Goal: Answer question/provide support: Share knowledge or assist other users

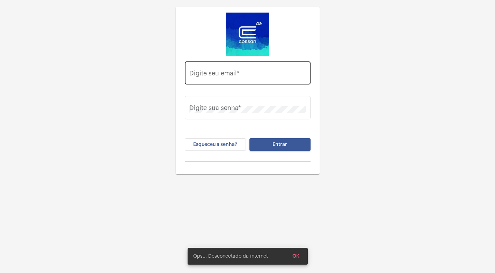
click at [220, 78] on input "Digite seu email *" at bounding box center [247, 74] width 116 height 7
type input "[EMAIL_ADDRESS][DOMAIN_NAME]"
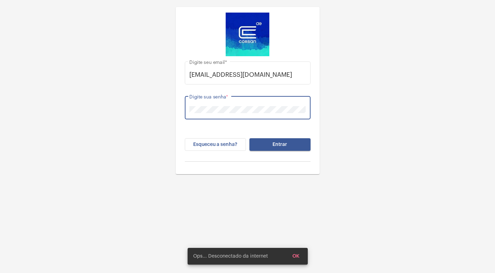
click at [289, 148] on button "Entrar" at bounding box center [279, 144] width 61 height 13
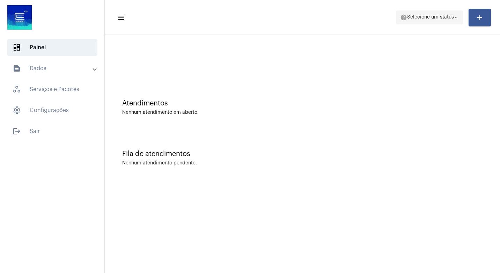
click at [456, 15] on mat-icon "arrow_drop_down" at bounding box center [455, 17] width 6 height 6
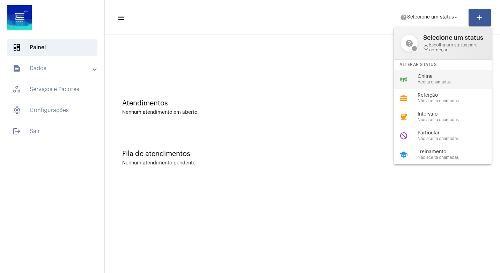
click at [437, 81] on span "Aceita chamadas" at bounding box center [458, 82] width 80 height 5
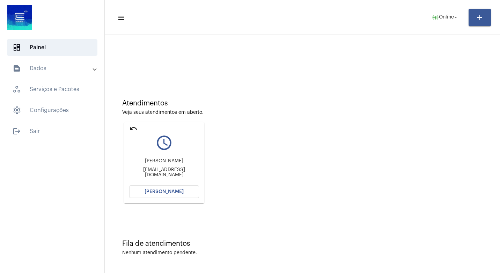
click at [183, 192] on button "[PERSON_NAME]" at bounding box center [164, 191] width 70 height 13
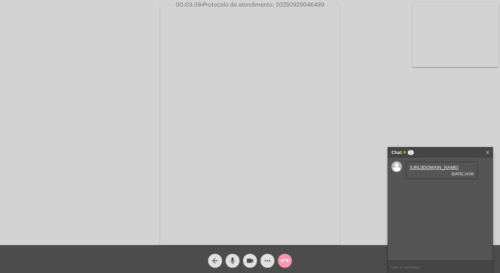
click at [434, 170] on link "[URL][DOMAIN_NAME]" at bounding box center [434, 167] width 49 height 5
click at [430, 170] on link "[URL][DOMAIN_NAME]" at bounding box center [434, 167] width 49 height 5
click at [431, 170] on link "[URL][DOMAIN_NAME]" at bounding box center [434, 167] width 49 height 5
click at [251, 261] on mat-icon "videocam" at bounding box center [250, 261] width 8 height 8
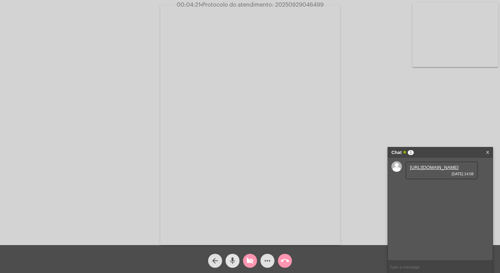
click at [231, 259] on mat-icon "mic" at bounding box center [232, 261] width 8 height 8
click at [435, 170] on link "[URL][DOMAIN_NAME]" at bounding box center [434, 167] width 49 height 5
click at [232, 258] on mat-icon "mic_off" at bounding box center [232, 261] width 8 height 8
click at [250, 262] on mat-icon "videocam_off" at bounding box center [250, 261] width 8 height 8
click at [231, 260] on mat-icon "mic" at bounding box center [232, 261] width 8 height 8
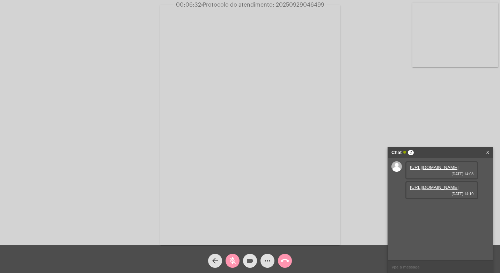
click at [251, 259] on mat-icon "videocam" at bounding box center [250, 261] width 8 height 8
click at [430, 190] on link "[URL][DOMAIN_NAME]" at bounding box center [434, 187] width 49 height 5
click at [230, 259] on mat-icon "mic_off" at bounding box center [232, 261] width 8 height 8
click at [250, 260] on mat-icon "videocam_off" at bounding box center [250, 261] width 8 height 8
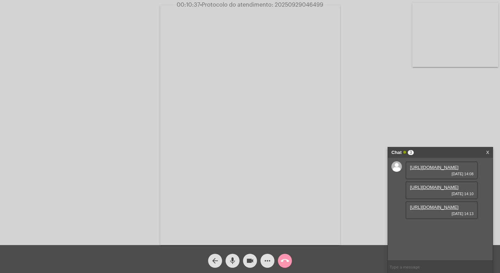
click at [443, 210] on link "[URL][DOMAIN_NAME]" at bounding box center [434, 207] width 49 height 5
click at [484, 97] on div "Acessando Câmera e Microfone..." at bounding box center [250, 124] width 499 height 245
click at [250, 259] on mat-icon "videocam" at bounding box center [250, 261] width 8 height 8
click at [232, 259] on mat-icon "mic" at bounding box center [232, 261] width 8 height 8
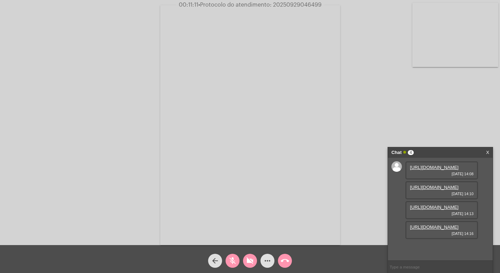
click at [442, 205] on link "[URL][DOMAIN_NAME]" at bounding box center [434, 207] width 49 height 5
click at [451, 230] on link "[URL][DOMAIN_NAME]" at bounding box center [434, 226] width 49 height 5
click at [252, 257] on mat-icon "videocam_off" at bounding box center [250, 261] width 8 height 8
click at [236, 260] on mat-icon "mic_off" at bounding box center [232, 261] width 8 height 8
click at [250, 258] on mat-icon "videocam" at bounding box center [250, 261] width 8 height 8
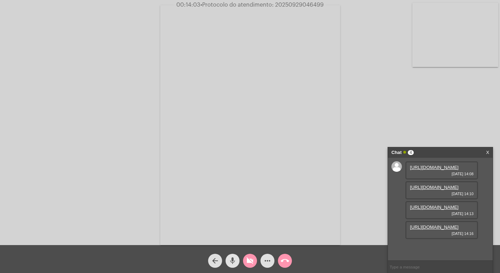
click at [233, 259] on mat-icon "mic" at bounding box center [232, 261] width 8 height 8
click at [448, 230] on link "[URL][DOMAIN_NAME]" at bounding box center [434, 226] width 49 height 5
click at [482, 24] on video at bounding box center [455, 35] width 86 height 64
click at [435, 230] on link "[URL][DOMAIN_NAME]" at bounding box center [434, 226] width 49 height 5
click at [436, 205] on link "[URL][DOMAIN_NAME]" at bounding box center [434, 207] width 49 height 5
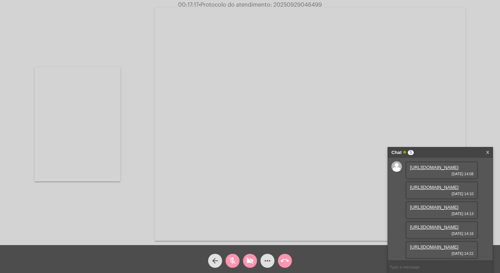
click at [477, 109] on div "Acessando Câmera e Microfone..." at bounding box center [250, 123] width 499 height 245
click at [435, 185] on link "[URL][DOMAIN_NAME]" at bounding box center [434, 187] width 49 height 5
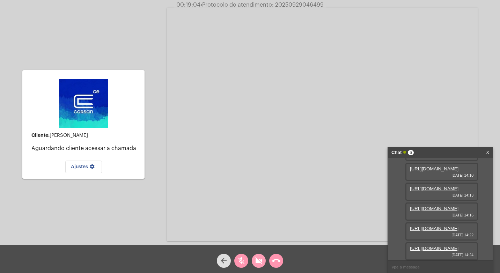
scroll to position [77, 0]
click at [262, 261] on mat-icon "videocam_off" at bounding box center [258, 261] width 8 height 8
click at [242, 261] on mat-icon "mic_off" at bounding box center [241, 261] width 8 height 8
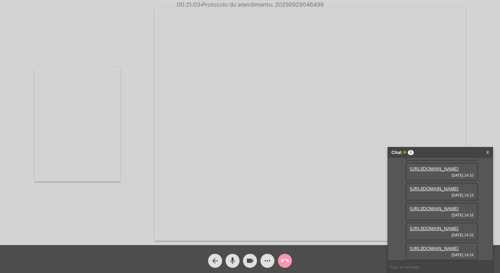
click at [250, 257] on mat-icon "videocam" at bounding box center [250, 261] width 8 height 8
click at [234, 259] on mat-icon "mic" at bounding box center [232, 261] width 8 height 8
click at [252, 262] on mat-icon "videocam_off" at bounding box center [250, 261] width 8 height 8
click at [236, 261] on mat-icon "mic_off" at bounding box center [232, 261] width 8 height 8
click at [254, 262] on mat-icon "videocam" at bounding box center [250, 261] width 8 height 8
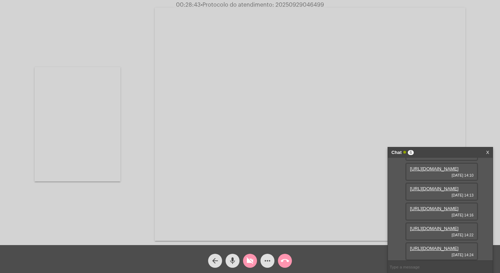
click at [233, 259] on mat-icon "mic" at bounding box center [232, 261] width 8 height 8
drag, startPoint x: 250, startPoint y: 258, endPoint x: 239, endPoint y: 261, distance: 11.3
click at [250, 258] on mat-icon "videocam_off" at bounding box center [250, 261] width 8 height 8
click at [233, 260] on mat-icon "mic_off" at bounding box center [232, 261] width 8 height 8
click at [248, 259] on mat-icon "videocam" at bounding box center [250, 261] width 8 height 8
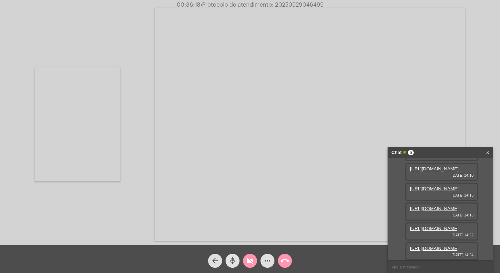
click at [230, 260] on mat-icon "mic" at bounding box center [232, 261] width 8 height 8
click at [251, 260] on mat-icon "videocam_off" at bounding box center [250, 261] width 8 height 8
click at [233, 259] on mat-icon "mic_off" at bounding box center [232, 261] width 8 height 8
click at [232, 260] on mat-icon "mic" at bounding box center [232, 261] width 8 height 8
click at [248, 261] on mat-icon "videocam" at bounding box center [250, 261] width 8 height 8
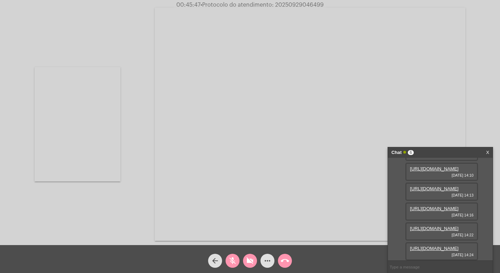
click at [250, 258] on mat-icon "videocam_off" at bounding box center [250, 261] width 8 height 8
click at [235, 261] on mat-icon "mic_off" at bounding box center [232, 261] width 8 height 8
click at [251, 262] on mat-icon "videocam" at bounding box center [250, 261] width 8 height 8
click at [249, 258] on mat-icon "videocam_off" at bounding box center [250, 261] width 8 height 8
click at [251, 259] on mat-icon "videocam" at bounding box center [250, 261] width 8 height 8
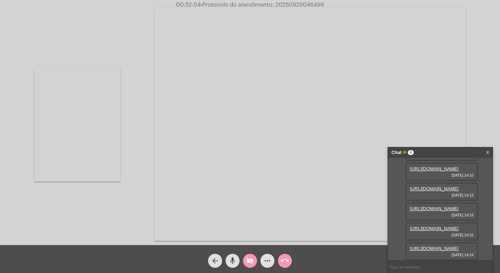
click at [231, 260] on mat-icon "mic" at bounding box center [232, 261] width 8 height 8
click at [246, 256] on span "videocam_off" at bounding box center [250, 261] width 8 height 14
click at [232, 260] on mat-icon "mic_off" at bounding box center [232, 261] width 8 height 8
click at [249, 259] on mat-icon "videocam" at bounding box center [250, 261] width 8 height 8
click at [232, 259] on mat-icon "mic" at bounding box center [232, 261] width 8 height 8
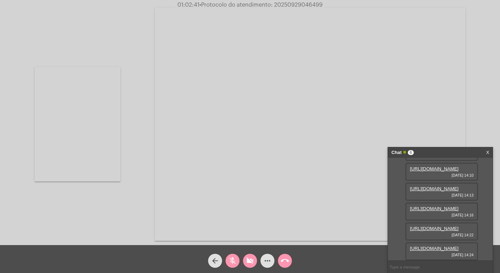
drag, startPoint x: 231, startPoint y: 258, endPoint x: 257, endPoint y: 255, distance: 26.0
click at [231, 258] on mat-icon "mic_off" at bounding box center [232, 261] width 8 height 8
click at [249, 262] on mat-icon "videocam_off" at bounding box center [250, 261] width 8 height 8
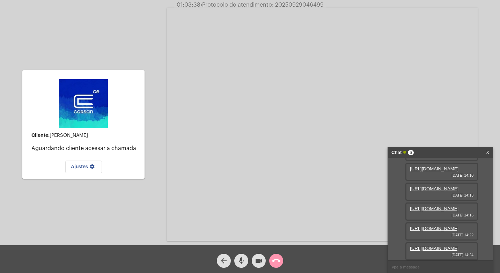
click at [438, 246] on link "[URL][DOMAIN_NAME]" at bounding box center [434, 248] width 49 height 5
click at [489, 31] on div "Cliente: [PERSON_NAME] cliente acessar a chamada Ajustes settings Acessando Câm…" at bounding box center [250, 123] width 499 height 245
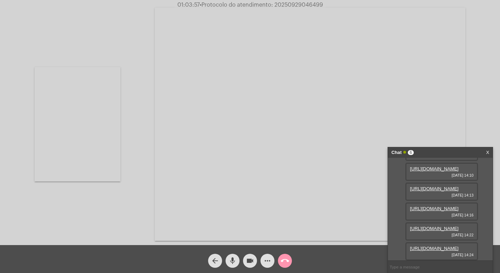
scroll to position [102, 0]
click at [488, 127] on div "Acessando Câmera e Microfone..." at bounding box center [250, 123] width 499 height 245
click at [287, 261] on mat-icon "call_end" at bounding box center [285, 261] width 8 height 8
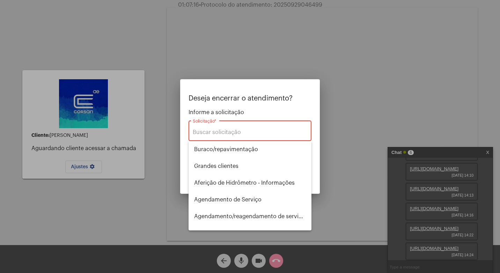
drag, startPoint x: 262, startPoint y: 260, endPoint x: 246, endPoint y: 257, distance: 16.0
click at [262, 260] on div at bounding box center [250, 136] width 500 height 273
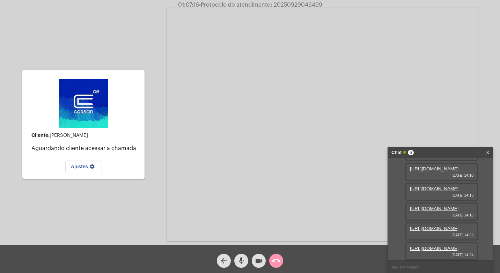
click at [242, 258] on mat-icon "mic" at bounding box center [241, 261] width 8 height 8
click at [257, 259] on mat-icon "videocam" at bounding box center [258, 261] width 8 height 8
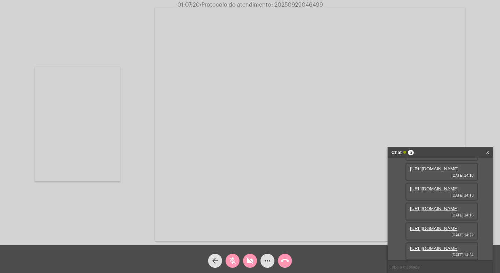
click at [487, 151] on link "X" at bounding box center [487, 152] width 3 height 10
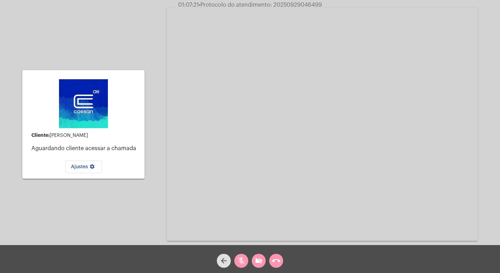
click at [304, 120] on video at bounding box center [322, 124] width 311 height 233
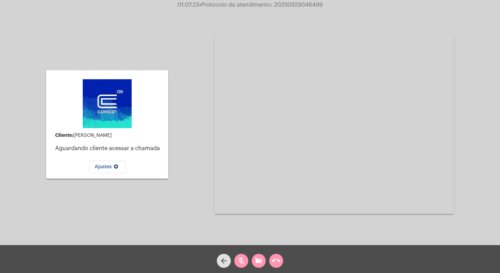
click at [104, 163] on button "Ajustes settings" at bounding box center [107, 167] width 37 height 13
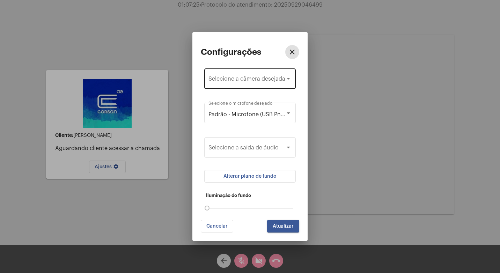
click at [287, 79] on div at bounding box center [288, 79] width 3 height 2
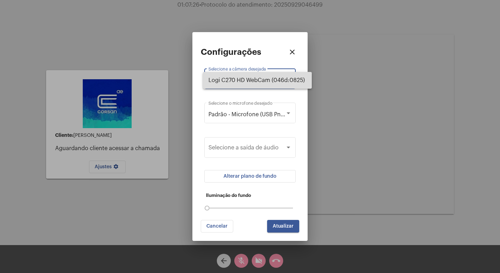
click at [288, 73] on span "Logi C270 HD WebCam (046d:0825)" at bounding box center [257, 80] width 98 height 17
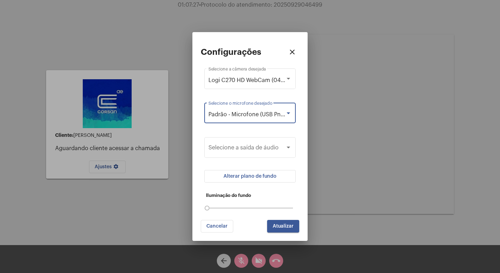
click at [289, 116] on div at bounding box center [288, 113] width 6 height 6
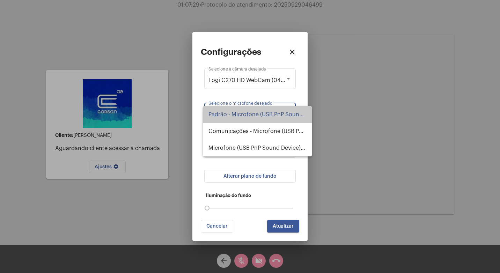
click at [286, 110] on span "Padrão - Microfone (USB PnP Sound Device) (0d8c:013c)" at bounding box center [257, 114] width 98 height 17
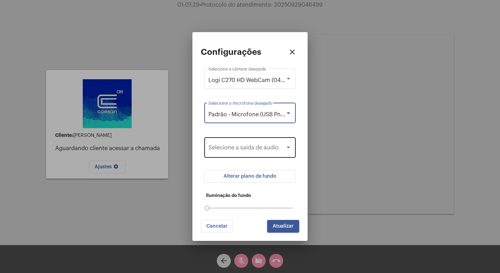
click at [284, 146] on span at bounding box center [246, 149] width 77 height 6
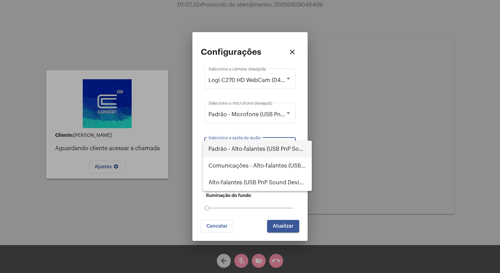
drag, startPoint x: 364, startPoint y: 169, endPoint x: 324, endPoint y: 221, distance: 65.5
click at [364, 169] on div at bounding box center [250, 136] width 500 height 273
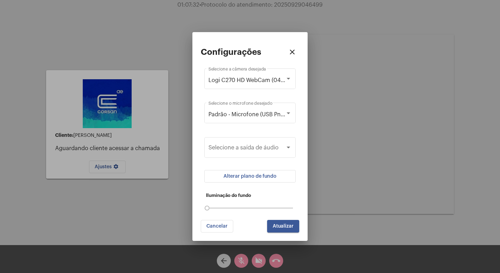
click at [276, 260] on div at bounding box center [250, 136] width 500 height 273
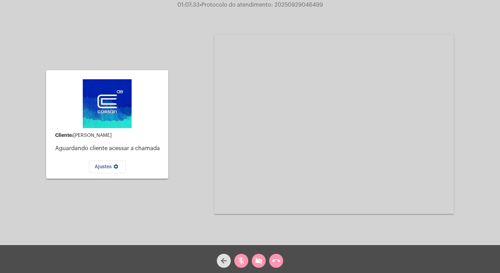
click at [278, 262] on mat-icon "call_end" at bounding box center [276, 261] width 8 height 8
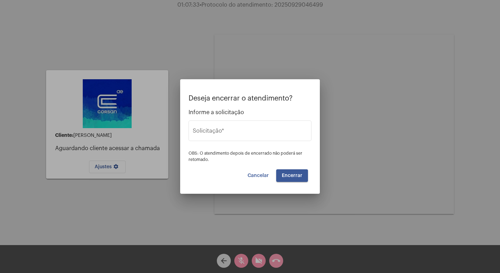
drag, startPoint x: 278, startPoint y: 262, endPoint x: 278, endPoint y: 258, distance: 3.5
click at [278, 260] on div at bounding box center [250, 136] width 500 height 273
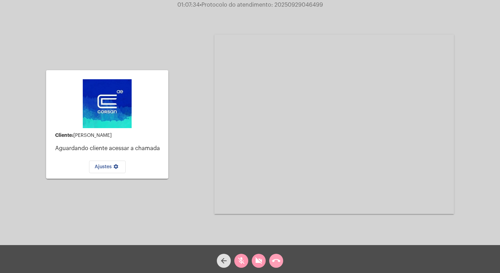
click at [276, 257] on mat-icon "call_end" at bounding box center [276, 261] width 8 height 8
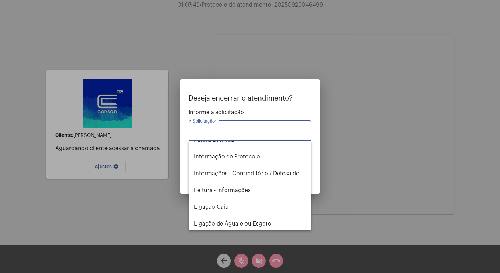
scroll to position [314, 0]
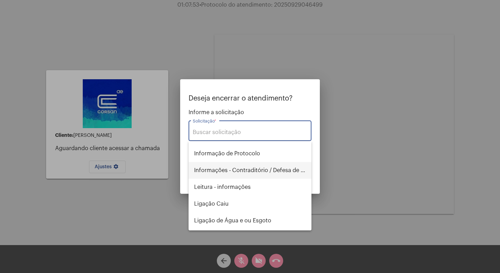
click at [242, 170] on span "Informações - Contraditório / Defesa de infração" at bounding box center [250, 170] width 112 height 17
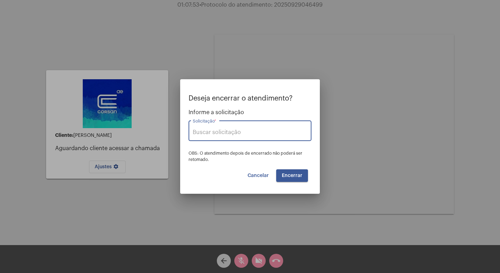
type input "Informações - Contraditório / Defesa de infração"
click at [291, 175] on span "Encerrar" at bounding box center [292, 175] width 21 height 5
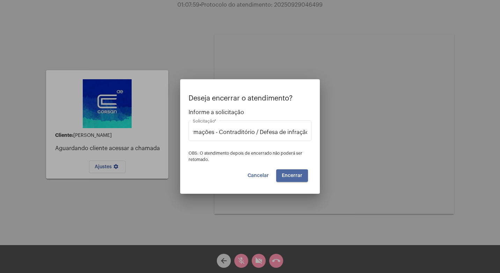
scroll to position [0, 0]
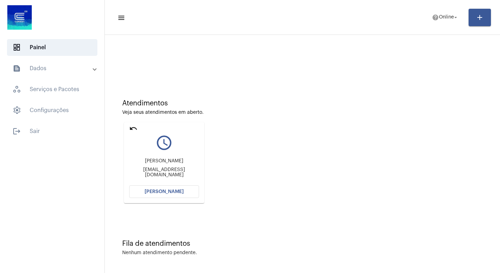
click at [91, 71] on mat-panel-title "text_snippet_outlined Dados" at bounding box center [53, 68] width 81 height 8
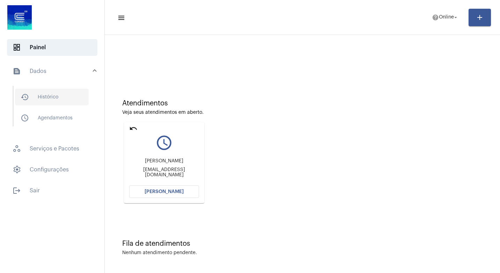
click at [57, 98] on span "history_outlined Histórico" at bounding box center [52, 97] width 74 height 17
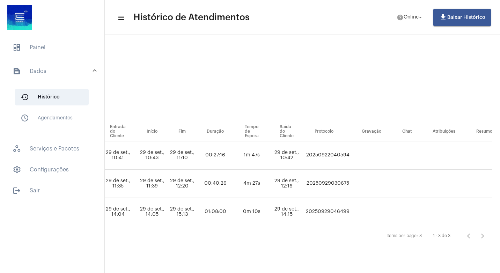
scroll to position [0, 414]
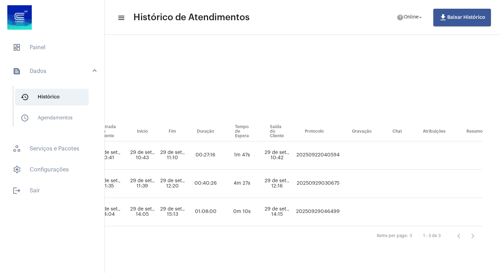
drag, startPoint x: 335, startPoint y: 212, endPoint x: 295, endPoint y: 212, distance: 40.5
click at [295, 212] on tr "[PERSON_NAME] informacoes_contraditorio_defesa_de_infracao Andréia Monique [EMA…" at bounding box center [106, 212] width 752 height 28
click at [326, 229] on div "Items per page: 3 1 - 3 de 3" at bounding box center [106, 236] width 752 height 20
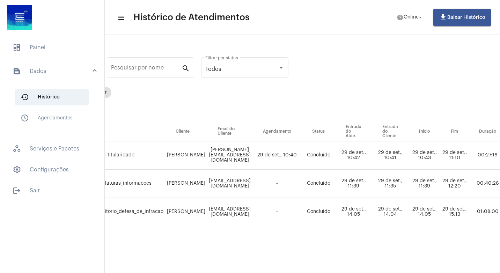
scroll to position [0, 84]
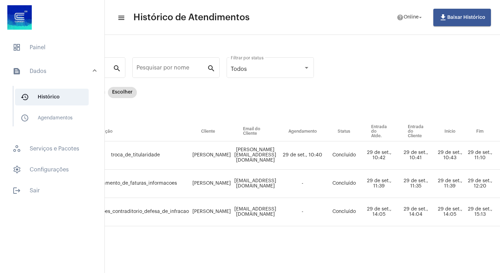
drag, startPoint x: 257, startPoint y: 267, endPoint x: 209, endPoint y: 262, distance: 47.8
click at [209, 262] on mat-sidenav-content "menu Histórico de Atendimentos help Online arrow_drop_down file_download Baixar…" at bounding box center [302, 136] width 395 height 273
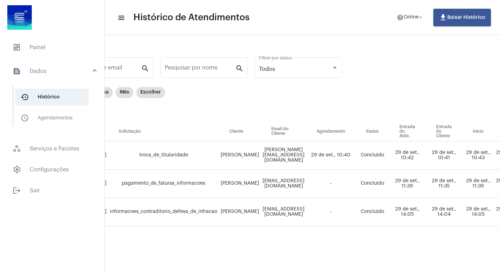
scroll to position [0, 0]
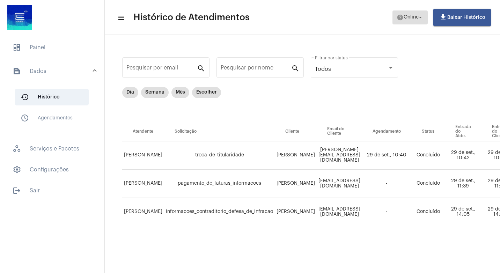
click at [421, 18] on mat-icon "arrow_drop_down" at bounding box center [420, 17] width 6 height 6
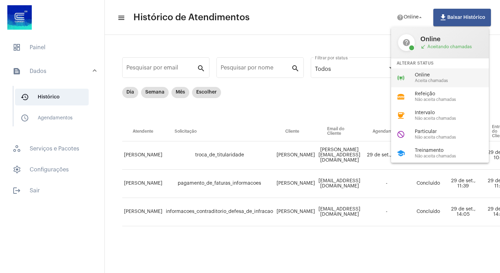
click at [450, 80] on span "Aceita chamadas" at bounding box center [455, 81] width 80 height 5
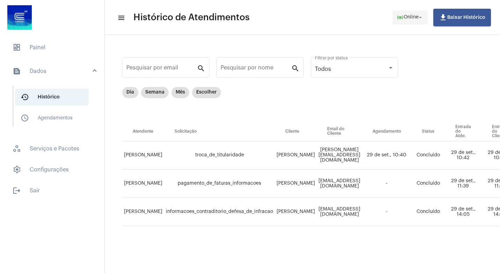
click at [422, 19] on mat-icon "arrow_drop_down" at bounding box center [420, 17] width 6 height 6
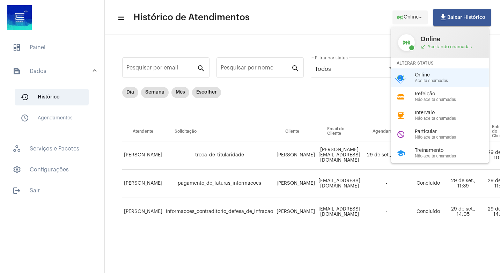
click at [422, 19] on div at bounding box center [250, 136] width 500 height 273
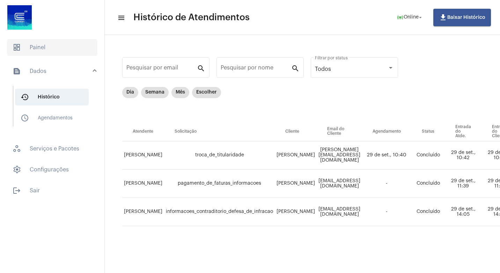
click at [38, 47] on span "dashboard Painel" at bounding box center [52, 47] width 90 height 17
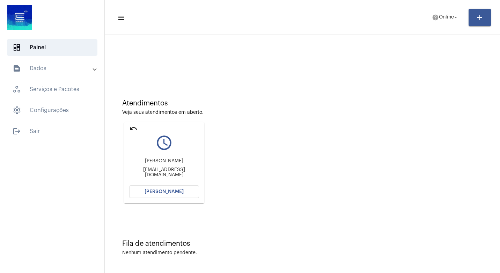
click at [164, 192] on span "[PERSON_NAME]" at bounding box center [164, 191] width 39 height 5
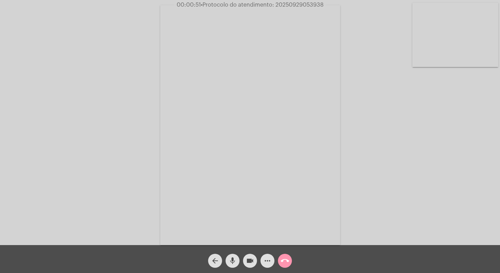
click at [434, 215] on div "Acessando Câmera e Microfone..." at bounding box center [250, 124] width 499 height 245
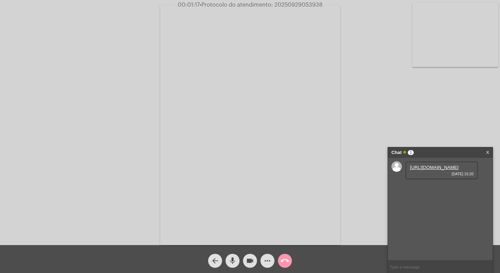
click at [437, 170] on link "[URL][DOMAIN_NAME]" at bounding box center [434, 167] width 49 height 5
click at [475, 123] on div "Acessando Câmera e Microfone..." at bounding box center [250, 124] width 499 height 245
click at [437, 190] on link "[URL][DOMAIN_NAME]" at bounding box center [434, 187] width 49 height 5
click at [483, 88] on div "Acessando Câmera e Microfone..." at bounding box center [250, 124] width 499 height 245
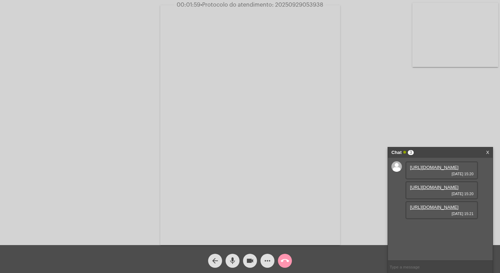
click at [438, 210] on link "[URL][DOMAIN_NAME]" at bounding box center [434, 207] width 49 height 5
click at [447, 230] on link "[URL][DOMAIN_NAME]" at bounding box center [434, 226] width 49 height 5
drag, startPoint x: 487, startPoint y: 122, endPoint x: 500, endPoint y: 141, distance: 23.4
click at [494, 122] on div "Acessando Câmera e Microfone..." at bounding box center [250, 124] width 499 height 245
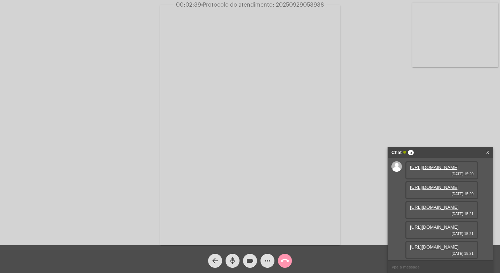
scroll to position [77, 0]
click at [432, 244] on link "[URL][DOMAIN_NAME]" at bounding box center [434, 246] width 49 height 5
click at [249, 261] on mat-icon "videocam" at bounding box center [250, 261] width 8 height 8
click at [252, 260] on mat-icon "videocam_off" at bounding box center [250, 261] width 8 height 8
click at [251, 259] on mat-icon "videocam" at bounding box center [250, 261] width 8 height 8
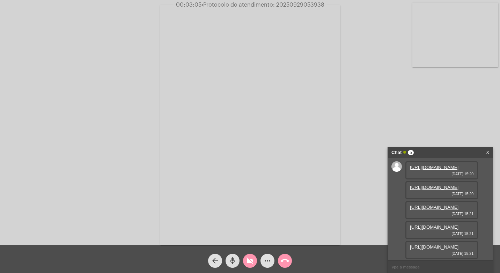
click at [233, 259] on mat-icon "mic" at bounding box center [232, 261] width 8 height 8
click at [444, 224] on link "[URL][DOMAIN_NAME]" at bounding box center [434, 226] width 49 height 5
click at [431, 224] on link "[URL][DOMAIN_NAME]" at bounding box center [434, 226] width 49 height 5
click at [450, 170] on link "[URL][DOMAIN_NAME]" at bounding box center [434, 167] width 49 height 5
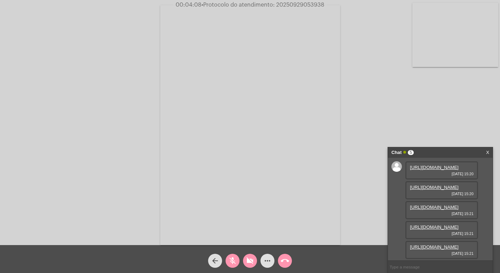
drag, startPoint x: 469, startPoint y: 91, endPoint x: 436, endPoint y: 78, distance: 35.7
click at [473, 90] on div "Acessando Câmera e Microfone..." at bounding box center [250, 124] width 499 height 245
click at [456, 111] on div "Acessando Câmera e Microfone..." at bounding box center [250, 124] width 499 height 245
click at [444, 210] on link "[URL][DOMAIN_NAME]" at bounding box center [434, 207] width 49 height 5
click at [230, 261] on mat-icon "mic_off" at bounding box center [232, 261] width 8 height 8
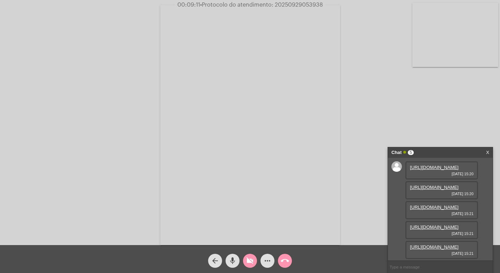
drag, startPoint x: 231, startPoint y: 258, endPoint x: 245, endPoint y: 273, distance: 20.2
click at [232, 258] on mat-icon "mic" at bounding box center [232, 261] width 8 height 8
click at [437, 190] on link "[URL][DOMAIN_NAME]" at bounding box center [434, 187] width 49 height 5
click at [438, 190] on link "[URL][DOMAIN_NAME]" at bounding box center [434, 187] width 49 height 5
click at [436, 170] on link "[URL][DOMAIN_NAME]" at bounding box center [434, 167] width 49 height 5
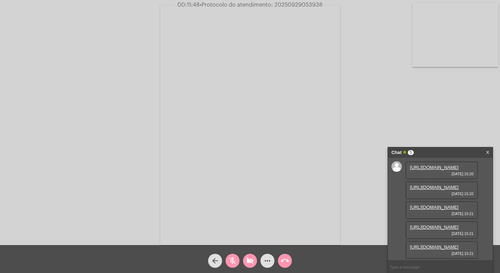
click at [477, 167] on div "https://neft-transfer-bucket.s3.amazonaws.com/temp-c27b90aa-c2f0-1dea-59f7-07bf…" at bounding box center [441, 170] width 73 height 18
click at [447, 170] on link "[URL][DOMAIN_NAME]" at bounding box center [434, 167] width 49 height 5
click at [468, 199] on div "https://neft-transfer-bucket.s3.amazonaws.com/temp-95db6d26-c0b7-a233-4647-4477…" at bounding box center [441, 190] width 73 height 18
click at [452, 190] on link "[URL][DOMAIN_NAME]" at bounding box center [434, 187] width 49 height 5
click at [455, 210] on link "[URL][DOMAIN_NAME]" at bounding box center [434, 207] width 49 height 5
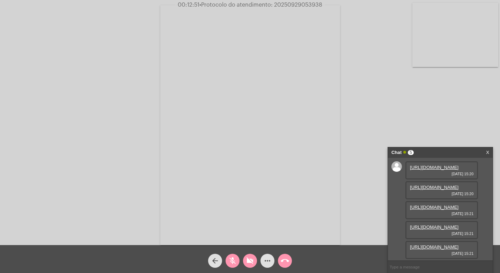
click at [470, 199] on div "https://neft-transfer-bucket.s3.amazonaws.com/temp-95db6d26-c0b7-a233-4647-4477…" at bounding box center [441, 190] width 73 height 18
click at [456, 190] on link "[URL][DOMAIN_NAME]" at bounding box center [434, 187] width 49 height 5
drag, startPoint x: 252, startPoint y: 261, endPoint x: 235, endPoint y: 263, distance: 17.5
click at [253, 261] on mat-icon "videocam_off" at bounding box center [250, 261] width 8 height 8
click at [231, 263] on mat-icon "mic_off" at bounding box center [232, 261] width 8 height 8
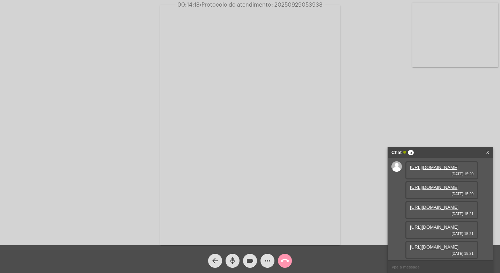
click at [249, 259] on mat-icon "videocam" at bounding box center [250, 261] width 8 height 8
drag, startPoint x: 232, startPoint y: 258, endPoint x: 243, endPoint y: 266, distance: 13.5
click at [235, 259] on mat-icon "mic" at bounding box center [232, 261] width 8 height 8
click at [429, 210] on link "[URL][DOMAIN_NAME]" at bounding box center [434, 207] width 49 height 5
click at [232, 263] on mat-icon "mic_off" at bounding box center [232, 261] width 8 height 8
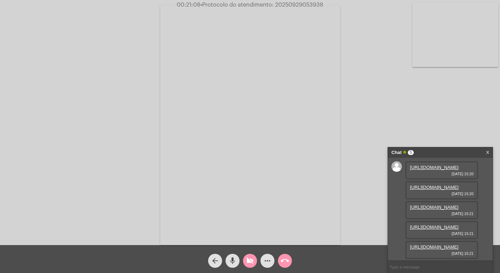
click at [234, 259] on mat-icon "mic" at bounding box center [232, 261] width 8 height 8
click at [437, 190] on link "[URL][DOMAIN_NAME]" at bounding box center [434, 187] width 49 height 5
click at [452, 150] on div "Chat 5" at bounding box center [432, 152] width 83 height 10
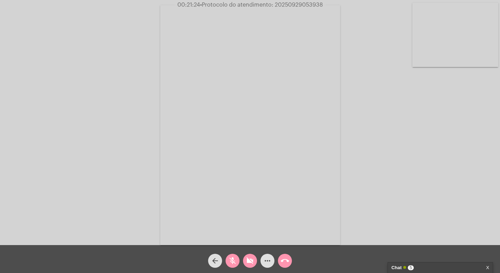
click at [452, 266] on div "Chat 5" at bounding box center [432, 268] width 83 height 10
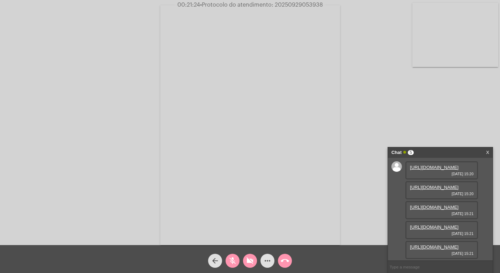
scroll to position [77, 0]
click at [441, 244] on link "[URL][DOMAIN_NAME]" at bounding box center [434, 246] width 49 height 5
drag, startPoint x: 252, startPoint y: 260, endPoint x: 248, endPoint y: 261, distance: 4.2
click at [253, 260] on mat-icon "videocam_off" at bounding box center [250, 261] width 8 height 8
click at [233, 259] on mat-icon "mic_off" at bounding box center [232, 261] width 8 height 8
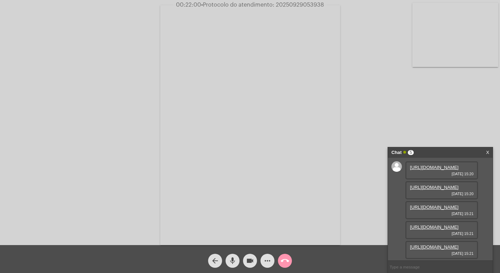
drag, startPoint x: 366, startPoint y: 195, endPoint x: 361, endPoint y: 197, distance: 5.0
click at [366, 195] on div "Acessando Câmera e Microfone..." at bounding box center [250, 124] width 499 height 245
click at [250, 258] on mat-icon "videocam" at bounding box center [250, 261] width 8 height 8
click at [232, 257] on mat-icon "mic" at bounding box center [232, 261] width 8 height 8
click at [418, 245] on link "[URL][DOMAIN_NAME]" at bounding box center [434, 246] width 49 height 5
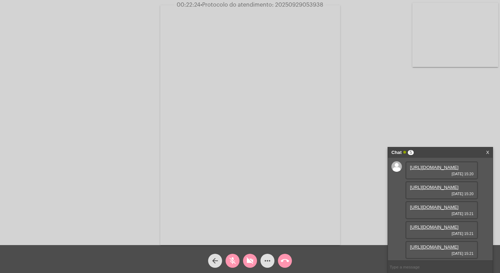
click at [467, 221] on div "https://neft-transfer-bucket.s3.amazonaws.com/temp-55ee9cdc-1131-7d4b-409b-2209…" at bounding box center [441, 230] width 73 height 18
click at [444, 224] on link "[URL][DOMAIN_NAME]" at bounding box center [434, 226] width 49 height 5
click at [458, 244] on link "[URL][DOMAIN_NAME]" at bounding box center [434, 246] width 49 height 5
click at [467, 120] on div "Acessando Câmera e Microfone..." at bounding box center [250, 124] width 499 height 245
drag, startPoint x: 441, startPoint y: 173, endPoint x: 429, endPoint y: 170, distance: 12.7
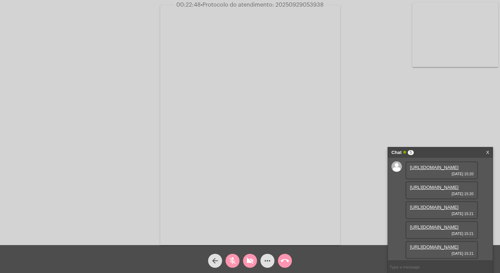
click at [441, 205] on link "[URL][DOMAIN_NAME]" at bounding box center [434, 207] width 49 height 5
click at [451, 244] on link "[URL][DOMAIN_NAME]" at bounding box center [434, 246] width 49 height 5
drag, startPoint x: 247, startPoint y: 261, endPoint x: 240, endPoint y: 262, distance: 7.0
click at [247, 261] on mat-icon "videocam_off" at bounding box center [250, 261] width 8 height 8
click at [228, 260] on mat-icon "mic_off" at bounding box center [232, 261] width 8 height 8
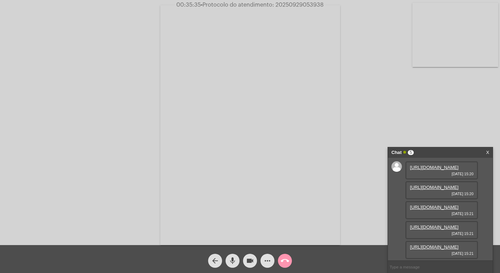
drag, startPoint x: 231, startPoint y: 258, endPoint x: 242, endPoint y: 259, distance: 10.2
click at [232, 258] on mat-icon "mic" at bounding box center [232, 261] width 8 height 8
click at [250, 260] on mat-icon "videocam" at bounding box center [250, 261] width 8 height 8
click at [437, 224] on link "[URL][DOMAIN_NAME]" at bounding box center [434, 226] width 49 height 5
click at [253, 258] on mat-icon "videocam_off" at bounding box center [250, 261] width 8 height 8
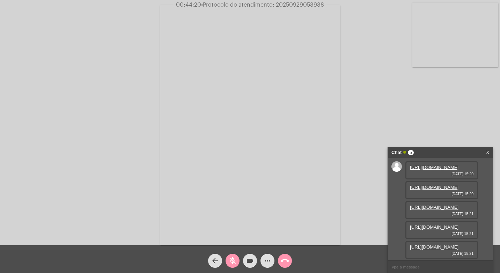
click at [231, 262] on mat-icon "mic_off" at bounding box center [232, 261] width 8 height 8
click at [249, 258] on mat-icon "videocam" at bounding box center [250, 261] width 8 height 8
click at [233, 258] on mat-icon "mic" at bounding box center [232, 261] width 8 height 8
click at [449, 244] on link "[URL][DOMAIN_NAME]" at bounding box center [434, 246] width 49 height 5
click at [439, 205] on link "[URL][DOMAIN_NAME]" at bounding box center [434, 207] width 49 height 5
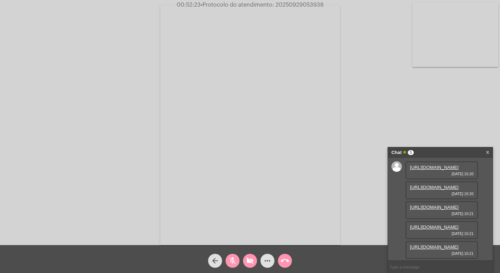
drag, startPoint x: 247, startPoint y: 261, endPoint x: 238, endPoint y: 261, distance: 9.4
click at [247, 261] on mat-icon "videocam_off" at bounding box center [250, 261] width 8 height 8
click at [236, 260] on mat-icon "mic_off" at bounding box center [232, 261] width 8 height 8
click at [250, 260] on mat-icon "videocam" at bounding box center [250, 261] width 8 height 8
drag, startPoint x: 234, startPoint y: 258, endPoint x: 237, endPoint y: 259, distance: 3.6
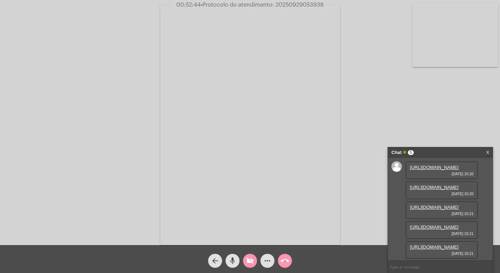
click at [234, 258] on mat-icon "mic" at bounding box center [232, 261] width 8 height 8
click at [441, 224] on link "[URL][DOMAIN_NAME]" at bounding box center [434, 226] width 49 height 5
click at [231, 259] on mat-icon "mic_off" at bounding box center [232, 261] width 8 height 8
click at [248, 259] on mat-icon "videocam_off" at bounding box center [250, 261] width 8 height 8
click at [247, 260] on mat-icon "videocam" at bounding box center [250, 261] width 8 height 8
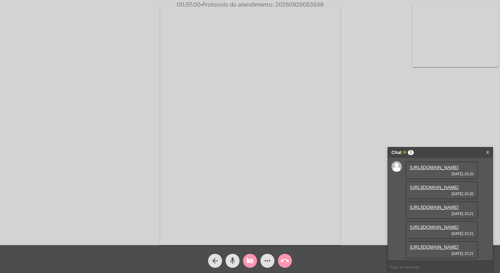
click at [233, 260] on mat-icon "mic" at bounding box center [232, 261] width 8 height 8
click at [433, 246] on link "https://neft-transfer-bucket.s3.amazonaws.com/temp-b9762e15-65a6-3760-3ed0-2305…" at bounding box center [434, 248] width 49 height 5
drag, startPoint x: 235, startPoint y: 261, endPoint x: 239, endPoint y: 261, distance: 4.6
click at [235, 261] on mat-icon "mic_off" at bounding box center [232, 261] width 8 height 8
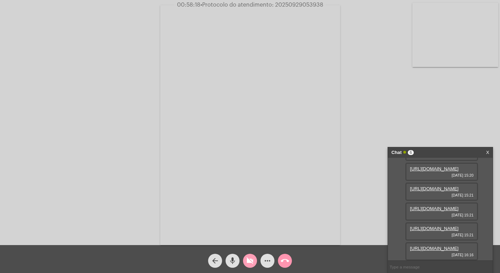
click at [250, 260] on mat-icon "videocam_off" at bounding box center [250, 261] width 8 height 8
click at [361, 228] on div "Acessando Câmera e Microfone..." at bounding box center [250, 124] width 499 height 245
click at [250, 260] on mat-icon "videocam" at bounding box center [250, 261] width 8 height 8
click at [232, 259] on mat-icon "mic" at bounding box center [232, 261] width 8 height 8
click at [247, 260] on mat-icon "videocam_off" at bounding box center [250, 261] width 8 height 8
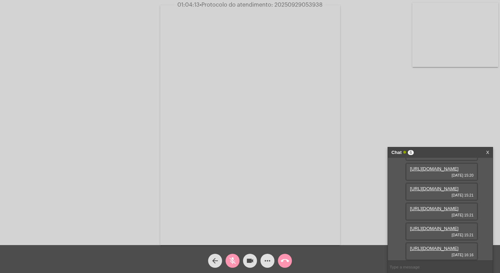
click at [230, 260] on mat-icon "mic_off" at bounding box center [232, 261] width 8 height 8
click at [287, 260] on mat-icon "call_end" at bounding box center [285, 261] width 8 height 8
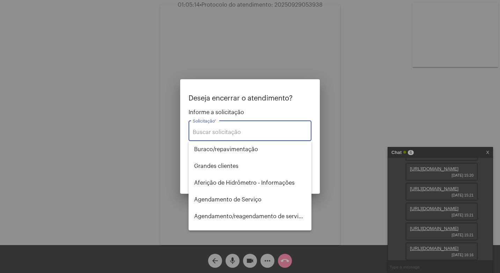
drag, startPoint x: 249, startPoint y: 260, endPoint x: 241, endPoint y: 259, distance: 7.7
click at [249, 260] on div at bounding box center [250, 136] width 500 height 273
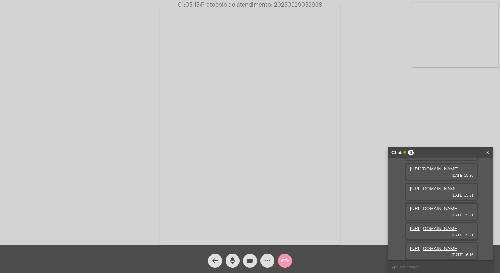
click at [233, 258] on mat-icon "mic" at bounding box center [232, 261] width 8 height 8
click at [252, 259] on mat-icon "videocam" at bounding box center [250, 261] width 8 height 8
click at [291, 261] on button "call_end" at bounding box center [285, 261] width 14 height 14
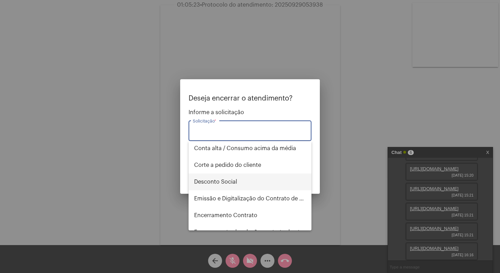
scroll to position [175, 0]
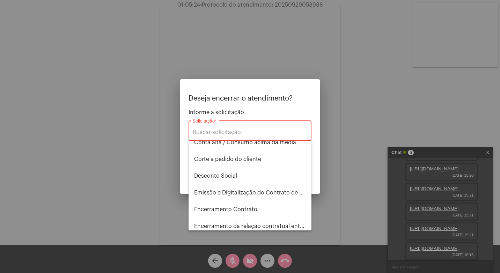
click at [207, 128] on div "Solicitação *" at bounding box center [250, 130] width 115 height 22
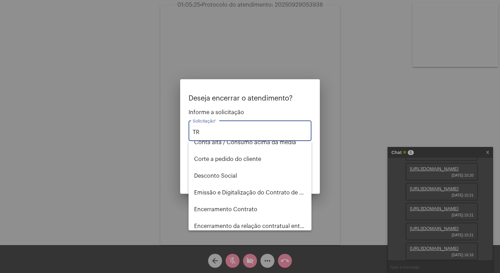
scroll to position [0, 0]
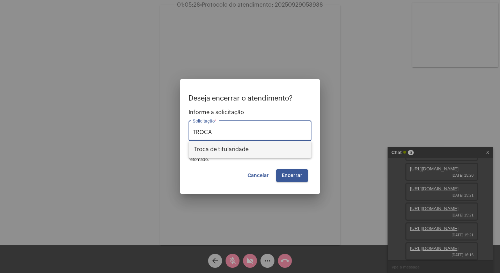
click at [239, 150] on span "Troca de titularidade" at bounding box center [250, 149] width 112 height 17
type input "Troca de titularidade"
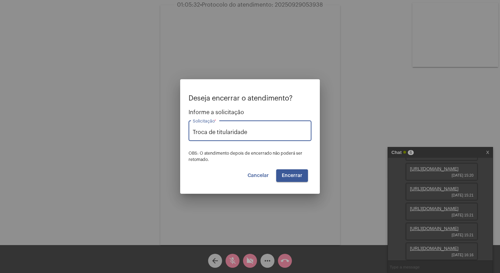
click at [294, 175] on span "Encerrar" at bounding box center [292, 175] width 21 height 5
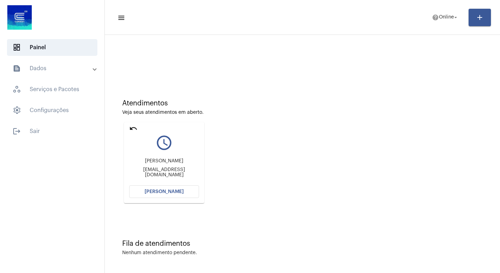
click at [56, 66] on mat-panel-title "text_snippet_outlined Dados" at bounding box center [53, 68] width 81 height 8
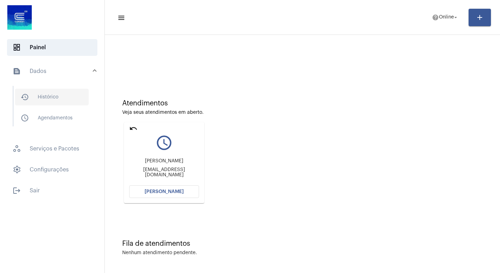
click at [49, 99] on span "history_outlined Histórico" at bounding box center [52, 97] width 74 height 17
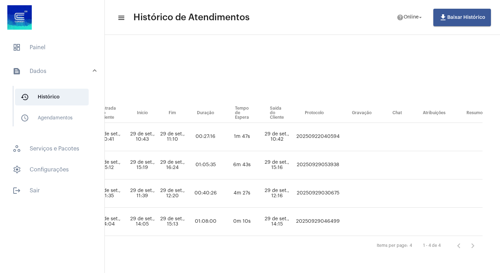
scroll to position [24, 418]
click at [296, 129] on td "20250922040594" at bounding box center [317, 137] width 47 height 28
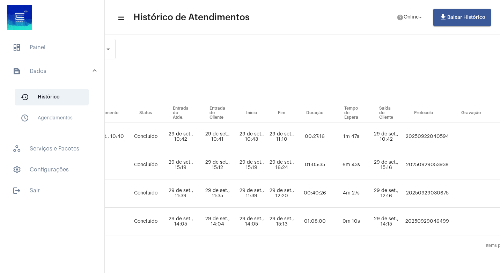
scroll to position [24, 333]
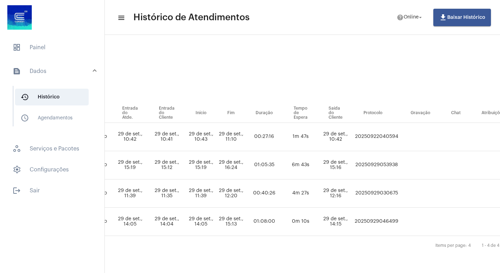
drag, startPoint x: 380, startPoint y: 158, endPoint x: 409, endPoint y: 162, distance: 29.8
click at [400, 161] on td "20250929053938" at bounding box center [376, 165] width 47 height 28
drag, startPoint x: 409, startPoint y: 162, endPoint x: 412, endPoint y: 165, distance: 4.7
click at [400, 167] on td "20250929053938" at bounding box center [376, 165] width 47 height 28
drag, startPoint x: 379, startPoint y: 159, endPoint x: 422, endPoint y: 159, distance: 42.9
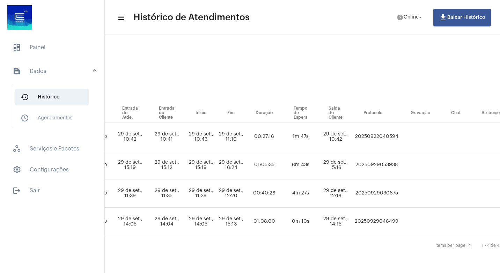
click at [422, 159] on tr "GISELE VIEIRA troca_de_titularidade Janaina alves Bittencourt Jessikb.76@gmail.…" at bounding box center [165, 165] width 752 height 28
copy td "20250929053938"
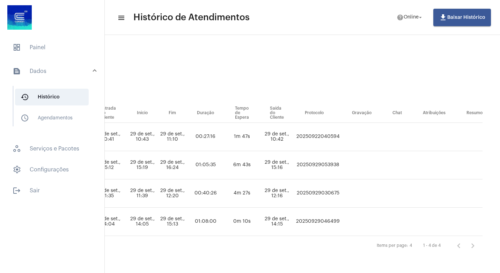
scroll to position [24, 401]
click at [412, 158] on td at bounding box center [397, 165] width 30 height 28
click at [51, 72] on mat-panel-title "text_snippet_outlined Dados" at bounding box center [53, 71] width 81 height 8
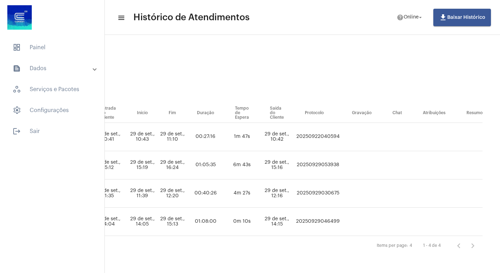
click at [51, 70] on mat-panel-title "text_snippet_outlined Dados" at bounding box center [53, 68] width 81 height 8
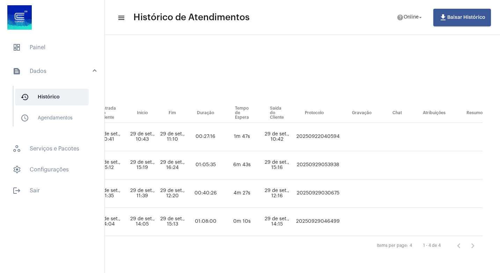
click at [42, 72] on mat-panel-title "text_snippet_outlined Dados" at bounding box center [53, 71] width 81 height 8
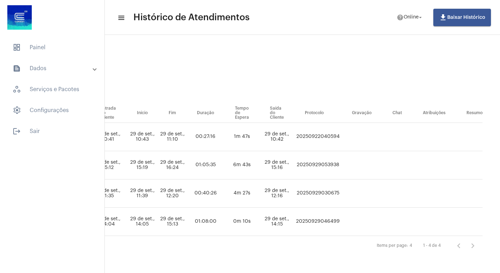
click at [45, 70] on mat-panel-title "text_snippet_outlined Dados" at bounding box center [53, 68] width 81 height 8
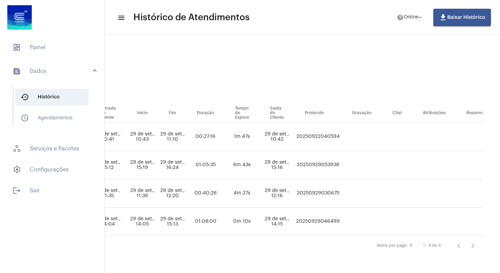
click at [46, 72] on mat-panel-title "text_snippet_outlined Dados" at bounding box center [53, 71] width 81 height 8
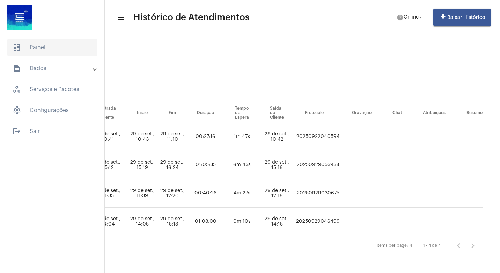
click at [52, 52] on span "dashboard Painel" at bounding box center [52, 47] width 90 height 17
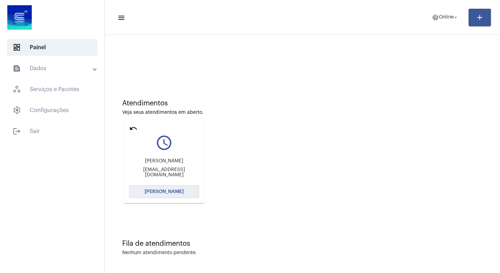
click at [156, 192] on span "[PERSON_NAME]" at bounding box center [164, 191] width 39 height 5
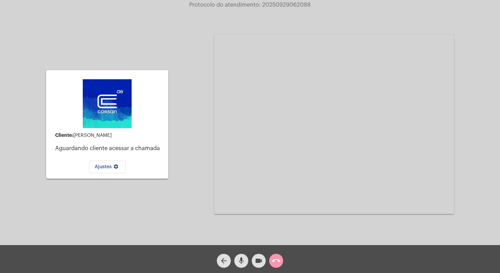
click at [107, 168] on span "Ajustes settings" at bounding box center [107, 166] width 25 height 5
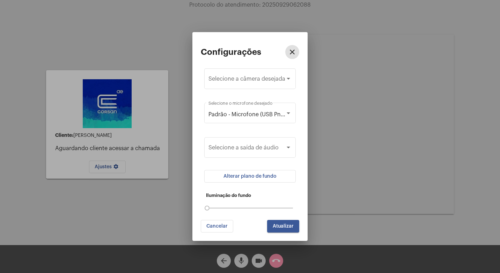
click at [107, 168] on div at bounding box center [250, 136] width 500 height 273
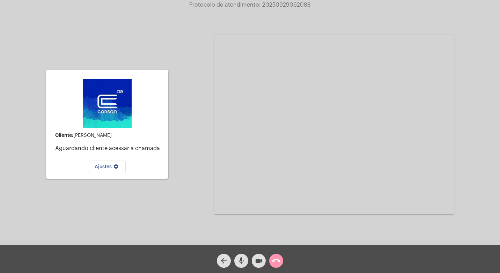
click at [105, 169] on span "Ajustes settings" at bounding box center [107, 166] width 25 height 5
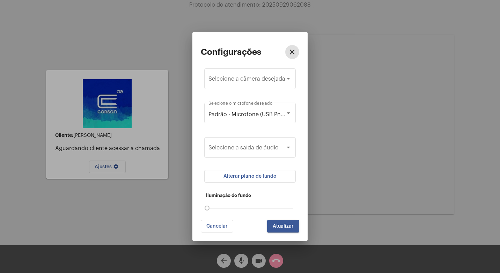
click at [105, 169] on div at bounding box center [250, 136] width 500 height 273
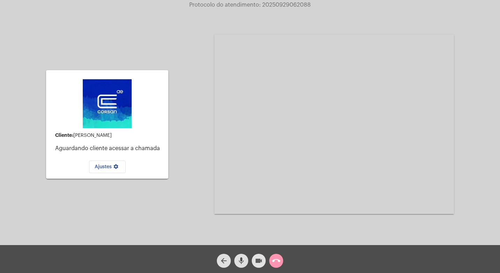
click at [259, 259] on mat-icon "videocam" at bounding box center [258, 261] width 8 height 8
click at [240, 260] on mat-icon "mic" at bounding box center [241, 261] width 8 height 8
click at [260, 260] on mat-icon "videocam_off" at bounding box center [258, 261] width 8 height 8
click at [243, 261] on mat-icon "mic_off" at bounding box center [241, 261] width 8 height 8
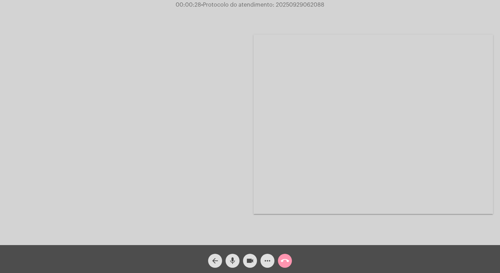
click at [281, 259] on mat-icon "call_end" at bounding box center [285, 261] width 8 height 8
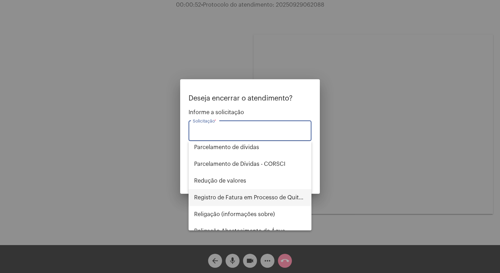
scroll to position [552, 0]
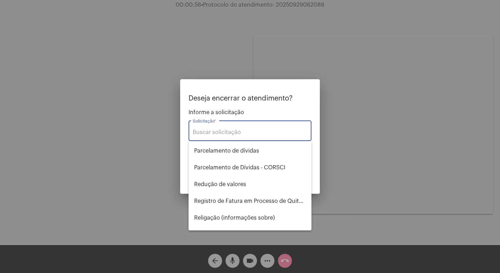
click at [217, 131] on input "Solicitação *" at bounding box center [250, 132] width 115 height 6
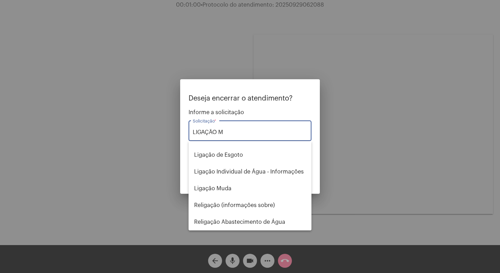
scroll to position [0, 0]
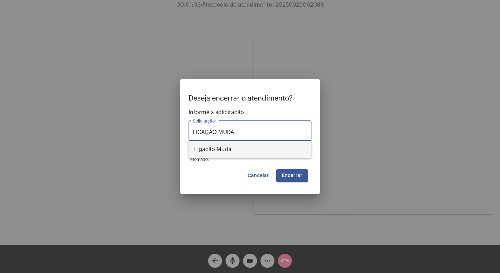
click at [221, 145] on span "Ligação Muda" at bounding box center [250, 149] width 112 height 17
type input "Ligação Muda"
click at [292, 175] on span "Encerrar" at bounding box center [292, 175] width 21 height 5
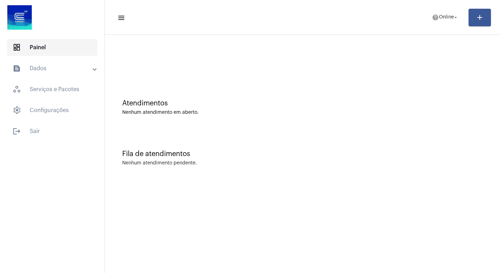
click at [60, 51] on span "dashboard Painel" at bounding box center [52, 47] width 90 height 17
click at [61, 69] on mat-panel-title "text_snippet_outlined Dados" at bounding box center [53, 68] width 81 height 8
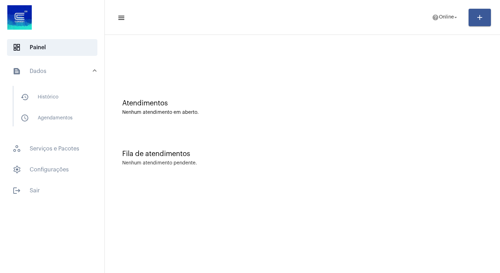
click at [61, 69] on mat-panel-title "text_snippet_outlined Dados" at bounding box center [53, 71] width 81 height 8
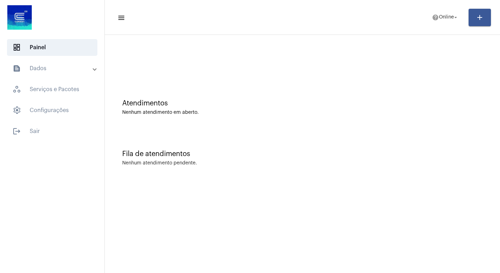
click at [404, 71] on div at bounding box center [302, 58] width 388 height 40
click at [456, 18] on mat-icon "arrow_drop_down" at bounding box center [455, 17] width 6 height 6
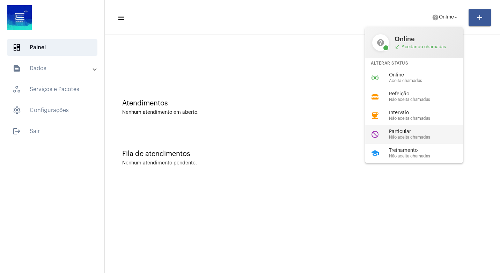
click at [425, 137] on span "Não aceita chamadas" at bounding box center [429, 137] width 80 height 5
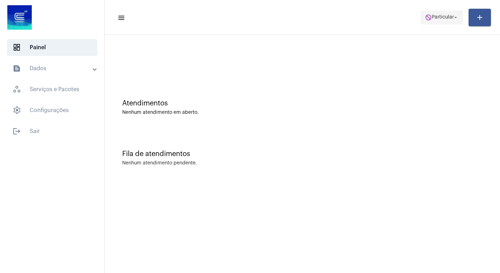
click at [456, 16] on mat-icon "arrow_drop_down" at bounding box center [455, 17] width 6 height 6
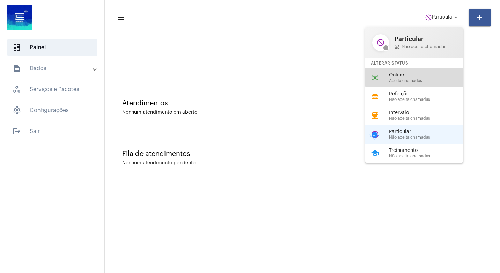
click at [425, 77] on span "Online" at bounding box center [429, 75] width 80 height 5
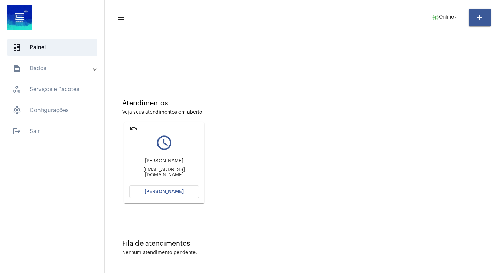
click at [162, 191] on span "[PERSON_NAME]" at bounding box center [164, 191] width 39 height 5
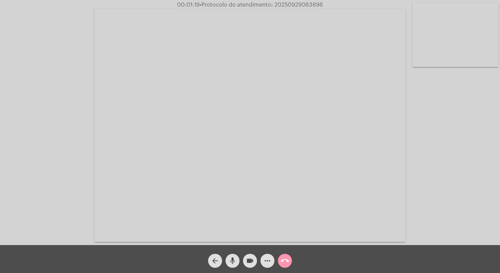
click at [234, 258] on mat-icon "mic" at bounding box center [232, 261] width 8 height 8
click at [248, 260] on mat-icon "videocam" at bounding box center [250, 261] width 8 height 8
click at [231, 260] on mat-icon "mic_off" at bounding box center [232, 261] width 8 height 8
click at [253, 257] on mat-icon "videocam_off" at bounding box center [250, 261] width 8 height 8
click at [251, 259] on mat-icon "videocam" at bounding box center [250, 261] width 8 height 8
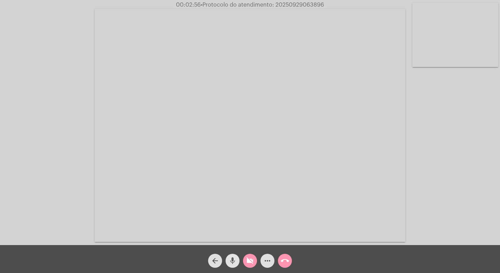
drag, startPoint x: 231, startPoint y: 259, endPoint x: 252, endPoint y: 271, distance: 24.2
click at [233, 259] on mat-icon "mic" at bounding box center [232, 261] width 8 height 8
click at [234, 261] on mat-icon "mic_off" at bounding box center [232, 261] width 8 height 8
click at [250, 259] on mat-icon "videocam_off" at bounding box center [250, 261] width 8 height 8
click at [252, 259] on mat-icon "videocam" at bounding box center [250, 261] width 8 height 8
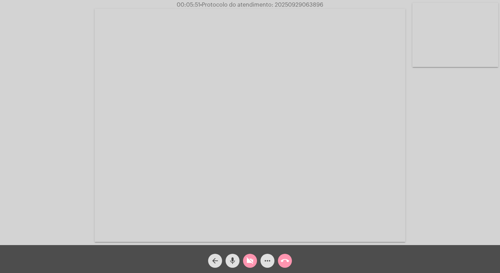
click at [252, 257] on mat-icon "videocam_off" at bounding box center [250, 261] width 8 height 8
click at [252, 257] on mat-icon "videocam" at bounding box center [250, 261] width 8 height 8
click at [235, 259] on mat-icon "mic" at bounding box center [232, 261] width 8 height 8
click at [250, 262] on mat-icon "videocam_off" at bounding box center [250, 261] width 8 height 8
click at [231, 256] on span "mic_off" at bounding box center [232, 261] width 8 height 14
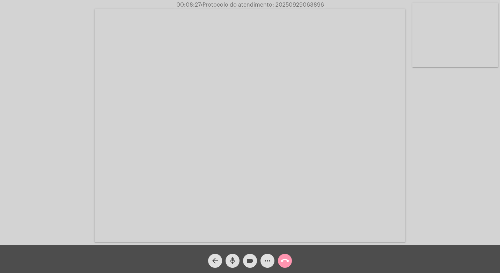
click at [247, 259] on mat-icon "videocam" at bounding box center [250, 261] width 8 height 8
click at [232, 259] on mat-icon "mic" at bounding box center [232, 261] width 8 height 8
click at [227, 266] on div "mic_off" at bounding box center [232, 258] width 17 height 17
click at [249, 258] on mat-icon "videocam_off" at bounding box center [250, 261] width 8 height 8
click at [234, 260] on mat-icon "mic" at bounding box center [232, 261] width 8 height 8
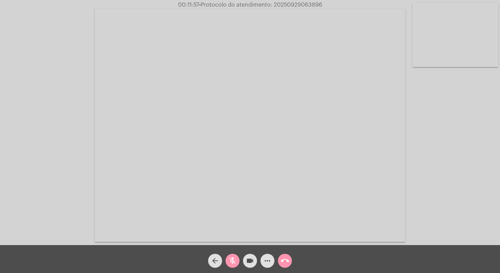
click at [248, 259] on mat-icon "videocam" at bounding box center [250, 261] width 8 height 8
drag, startPoint x: 253, startPoint y: 258, endPoint x: 252, endPoint y: 263, distance: 4.6
click at [256, 259] on button "videocam_off" at bounding box center [250, 261] width 14 height 14
click at [229, 257] on mat-icon "mic_off" at bounding box center [232, 261] width 8 height 8
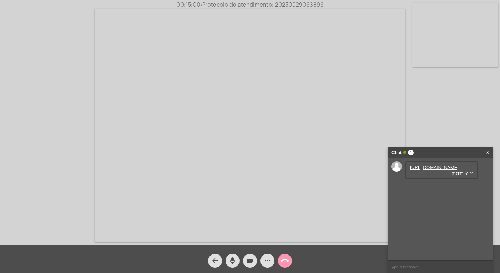
click at [433, 170] on link "https://neft-transfer-bucket.s3.amazonaws.com/temp-1e8e1ef0-327f-f515-4637-5271…" at bounding box center [434, 167] width 49 height 5
click at [232, 260] on mat-icon "mic" at bounding box center [232, 261] width 8 height 8
click at [249, 258] on mat-icon "videocam" at bounding box center [250, 261] width 8 height 8
click at [251, 259] on mat-icon "videocam_off" at bounding box center [250, 261] width 8 height 8
click at [235, 259] on mat-icon "mic_off" at bounding box center [232, 261] width 8 height 8
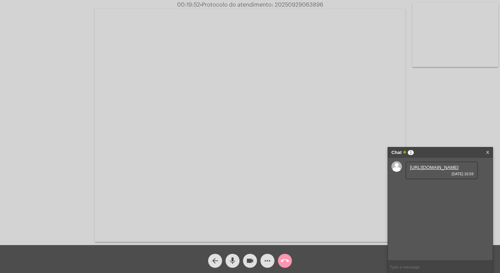
click at [284, 260] on mat-icon "call_end" at bounding box center [285, 261] width 8 height 8
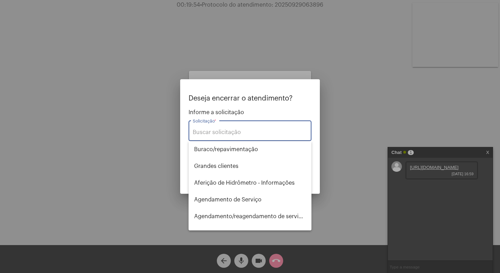
click at [215, 130] on input "Solicitação *" at bounding box center [250, 132] width 115 height 6
type input "F"
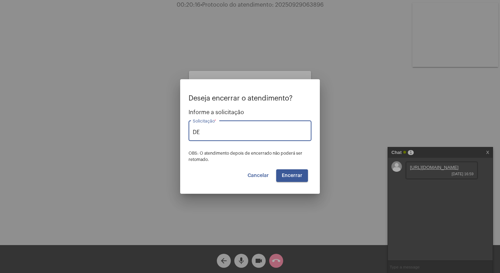
type input "D"
type input "RETIFICAÇÃO DA FATURA"
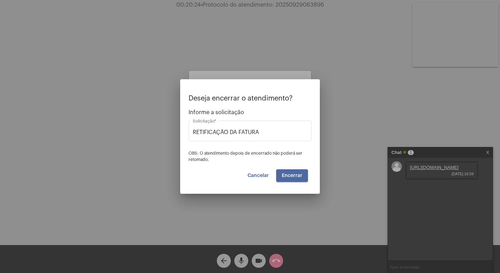
click at [295, 177] on span "Encerrar" at bounding box center [292, 175] width 21 height 5
click at [295, 175] on span "Encerrar" at bounding box center [292, 175] width 21 height 5
click at [310, 230] on div at bounding box center [250, 136] width 500 height 273
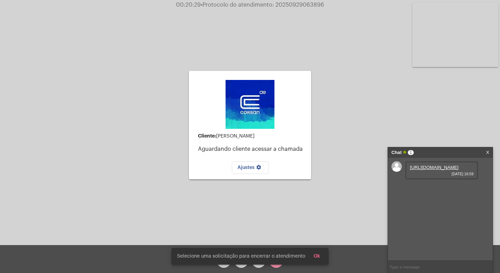
click at [249, 168] on span "Ajustes settings" at bounding box center [249, 167] width 25 height 5
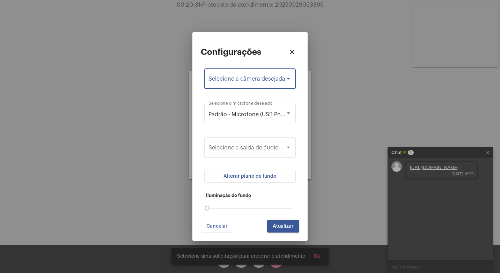
click at [287, 76] on div at bounding box center [288, 79] width 6 height 6
click at [285, 113] on div at bounding box center [250, 136] width 500 height 273
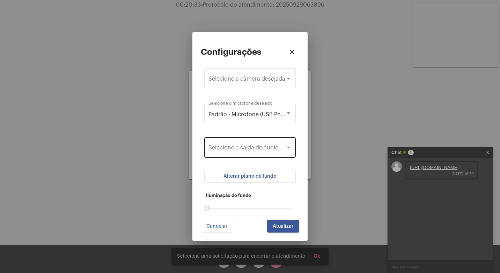
click at [290, 146] on div at bounding box center [288, 148] width 6 height 6
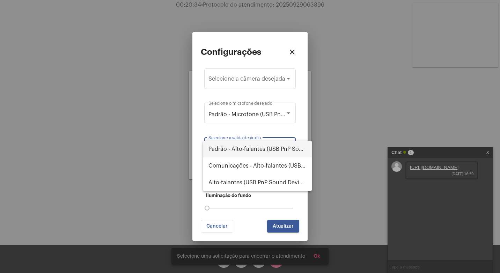
click at [290, 146] on span "Padrão - Alto-falantes (USB PnP Sound Device) (0d8c:013c)" at bounding box center [257, 149] width 98 height 17
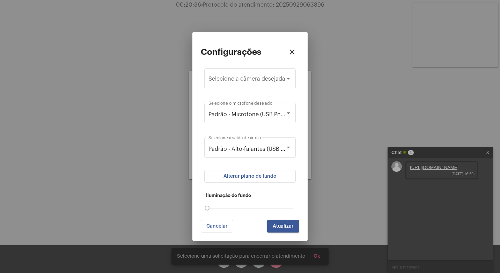
click at [303, 145] on mat-dialog-container "Configurações close Selecione a câmera desejada Padrão - Microfone (USB PnP Sou…" at bounding box center [249, 136] width 115 height 209
click at [285, 224] on span "Atualizar" at bounding box center [283, 226] width 21 height 5
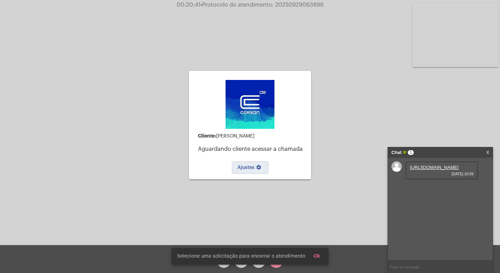
click at [489, 149] on div "Chat 1 X" at bounding box center [440, 152] width 105 height 10
click at [487, 150] on link "X" at bounding box center [487, 152] width 3 height 10
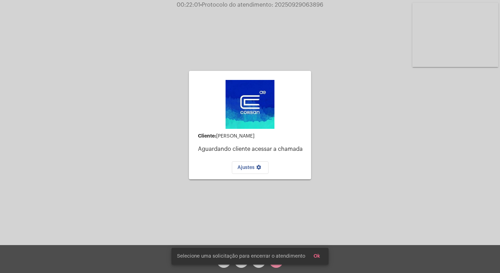
click at [455, 24] on video at bounding box center [455, 35] width 86 height 64
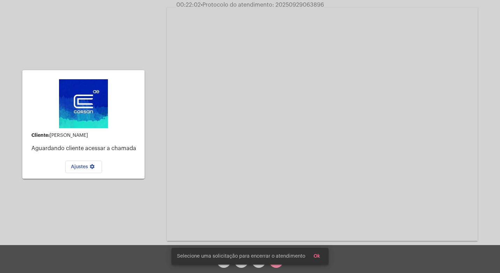
click at [458, 25] on video at bounding box center [322, 124] width 311 height 233
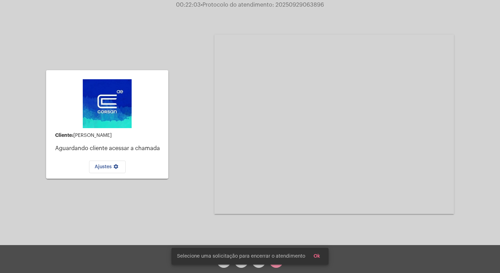
click at [278, 266] on div "Selecione uma solicitação para encerrar o atendimento Ok" at bounding box center [250, 256] width 174 height 34
click at [313, 256] on span "Ok" at bounding box center [316, 256] width 7 height 5
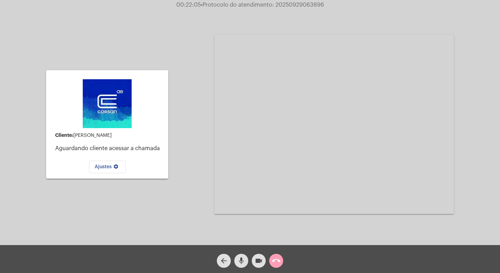
click at [280, 260] on mat-icon "call_end" at bounding box center [276, 261] width 8 height 8
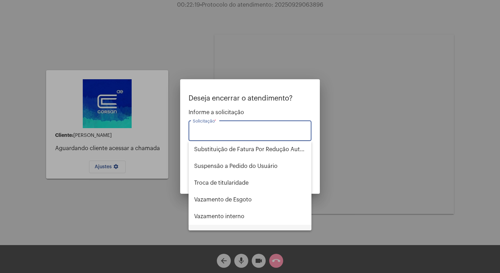
scroll to position [866, 0]
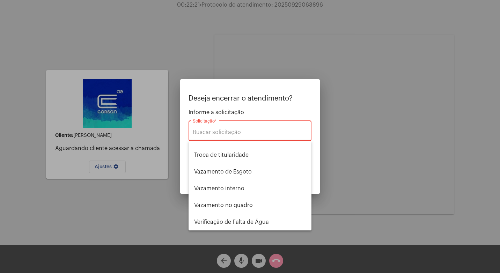
click at [225, 127] on div "Solicitação *" at bounding box center [250, 130] width 115 height 22
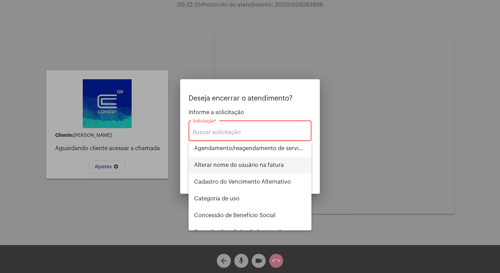
scroll to position [70, 0]
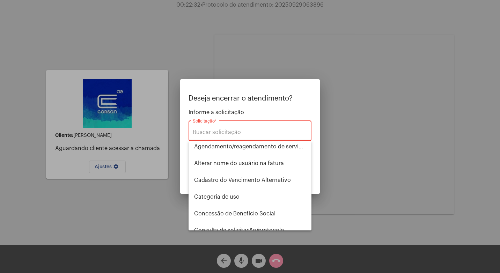
click at [225, 128] on div "Solicitação *" at bounding box center [250, 130] width 115 height 22
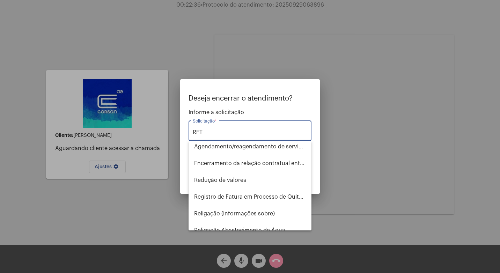
scroll to position [0, 0]
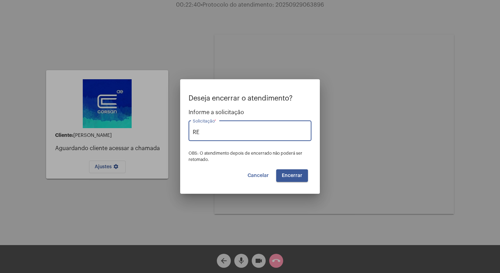
type input "R"
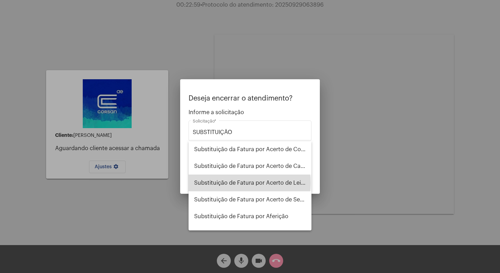
click at [249, 183] on span "Substituição de Fatura por Acerto de Leitura" at bounding box center [250, 183] width 112 height 17
type input "Substituição de Fatura por Acerto de Leitura"
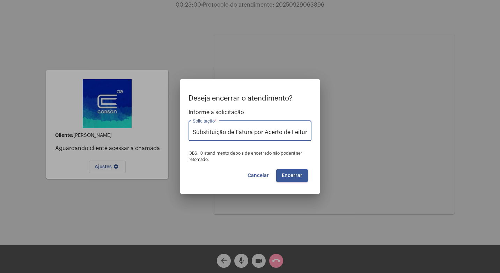
scroll to position [0, 1]
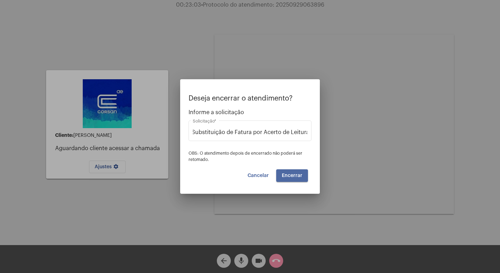
click at [295, 176] on span "Encerrar" at bounding box center [292, 175] width 21 height 5
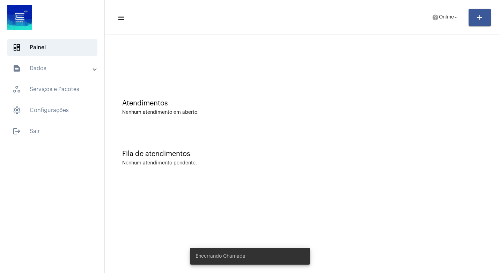
click at [62, 69] on mat-panel-title "text_snippet_outlined Dados" at bounding box center [53, 68] width 81 height 8
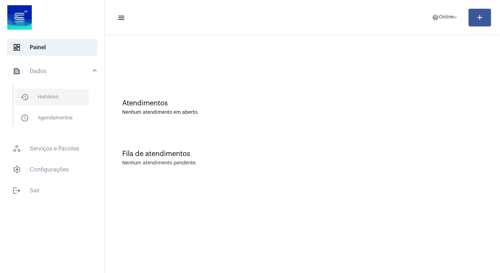
click at [59, 98] on span "history_outlined Histórico" at bounding box center [52, 97] width 74 height 17
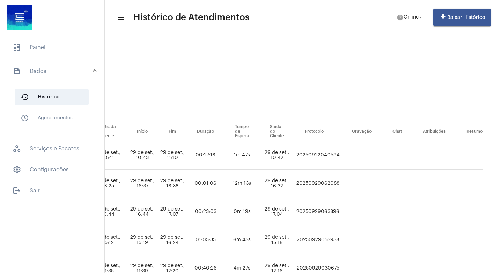
scroll to position [0, 425]
drag, startPoint x: 293, startPoint y: 212, endPoint x: 340, endPoint y: 212, distance: 46.8
click at [340, 212] on tr "GISELE VIEIRA substituicao_de_fatura_por_acerto_de_leitura Francieli Lopes fran…" at bounding box center [106, 212] width 752 height 28
copy td "20250929063896"
